Goal: Information Seeking & Learning: Check status

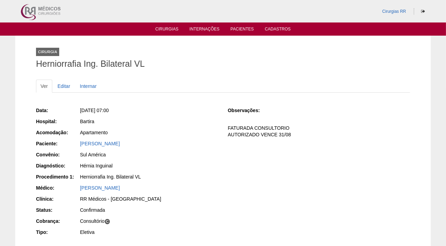
click at [158, 24] on ul "Cirurgias Internações Pacientes Cadastros" at bounding box center [223, 29] width 446 height 13
click at [162, 30] on link "Cirurgias" at bounding box center [166, 30] width 23 height 6
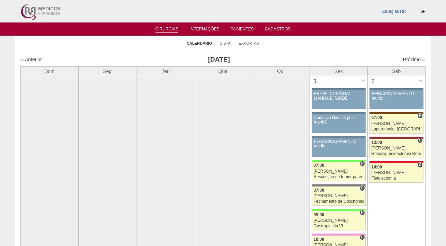
click at [225, 42] on link "Lista" at bounding box center [225, 43] width 10 height 5
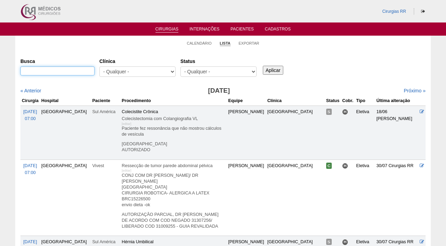
click at [46, 70] on input "Busca" at bounding box center [57, 70] width 74 height 9
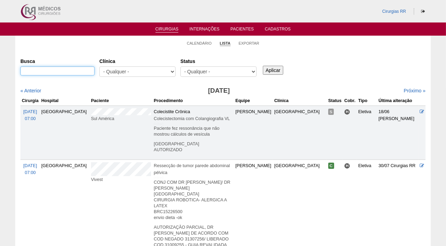
paste input "55.469.688-77"
type input "55.469.688-77"
click at [280, 69] on input "Aplicar" at bounding box center [273, 70] width 20 height 9
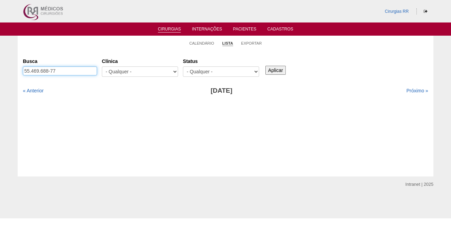
drag, startPoint x: 79, startPoint y: 71, endPoint x: 0, endPoint y: 85, distance: 80.5
click at [0, 93] on html "Cirurgias RR Cirurgias Internações Pacientes Cadastros Calendário Lista Exporta…" at bounding box center [225, 109] width 451 height 218
paste input "[PERSON_NAME]"
type input "[PERSON_NAME]"
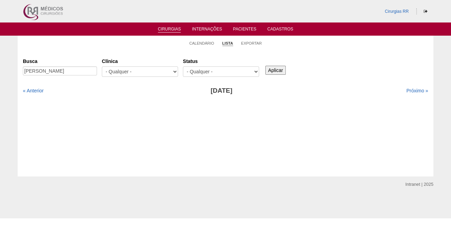
scroll to position [0, 0]
click at [273, 70] on input "Aplicar" at bounding box center [275, 70] width 20 height 9
click at [412, 90] on link "Próximo »" at bounding box center [417, 91] width 22 height 6
click at [242, 31] on link "Pacientes" at bounding box center [244, 30] width 23 height 6
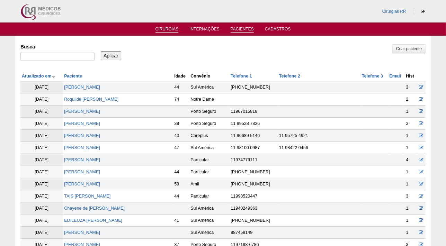
click at [164, 28] on link "Cirurgias" at bounding box center [166, 30] width 23 height 6
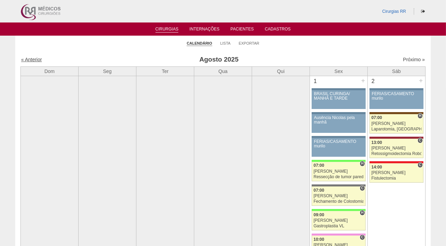
click at [35, 59] on link "« Anterior" at bounding box center [31, 60] width 21 height 6
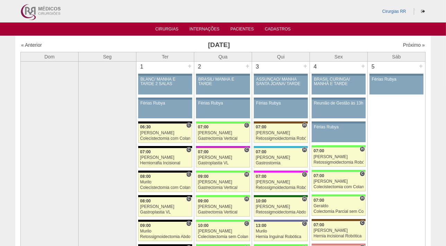
click at [35, 59] on th "Dom" at bounding box center [50, 56] width 58 height 9
click at [31, 45] on link "« Anterior" at bounding box center [31, 45] width 21 height 6
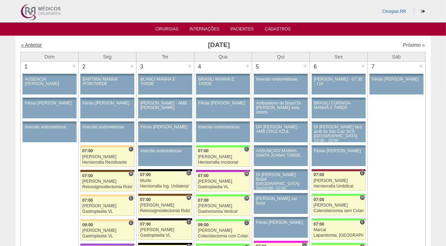
drag, startPoint x: 0, startPoint y: 0, endPoint x: 28, endPoint y: 42, distance: 50.5
click at [28, 42] on link "« Anterior" at bounding box center [31, 45] width 21 height 6
click at [28, 44] on link "« Anterior" at bounding box center [31, 45] width 21 height 6
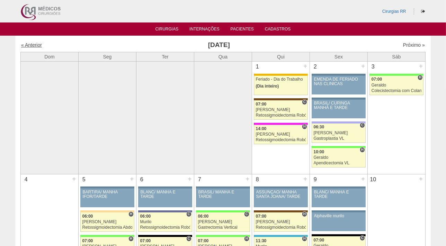
click at [28, 45] on link "« Anterior" at bounding box center [31, 45] width 21 height 6
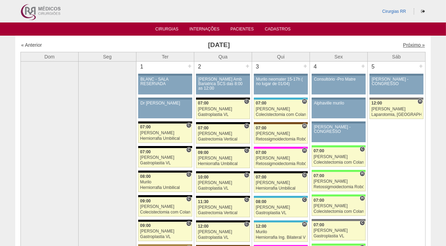
click at [406, 45] on link "Próximo »" at bounding box center [414, 45] width 22 height 6
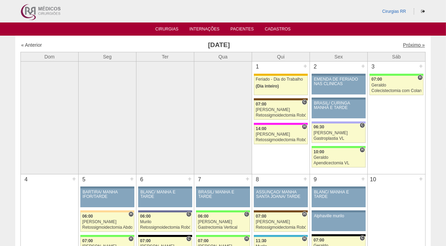
click at [406, 47] on link "Próximo »" at bounding box center [414, 45] width 22 height 6
click at [405, 43] on link "Próximo »" at bounding box center [414, 45] width 22 height 6
click at [407, 45] on link "Próximo »" at bounding box center [414, 45] width 22 height 6
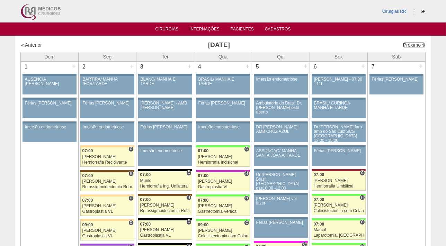
click at [407, 45] on link "Próximo »" at bounding box center [414, 45] width 22 height 6
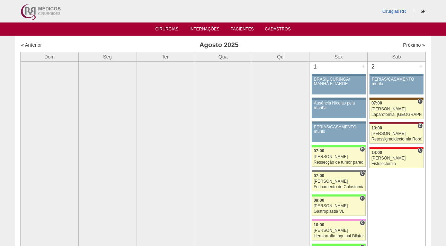
click at [408, 45] on link "Próximo »" at bounding box center [414, 45] width 22 height 6
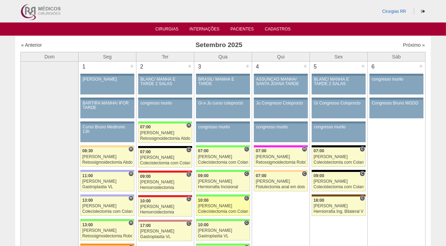
scroll to position [63, 0]
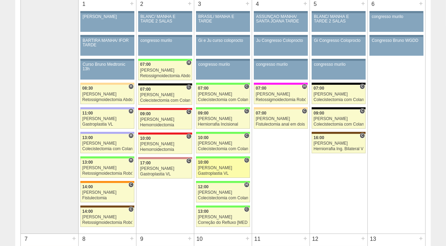
click at [208, 169] on link "88276 [PERSON_NAME] C 10:00 [PERSON_NAME] Gastroplastia VL Hospital [GEOGRAPHIC…" at bounding box center [223, 168] width 54 height 19
